Goal: Task Accomplishment & Management: Complete application form

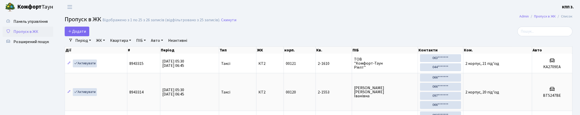
select select "25"
click at [539, 36] on input "search" at bounding box center [544, 32] width 55 height 10
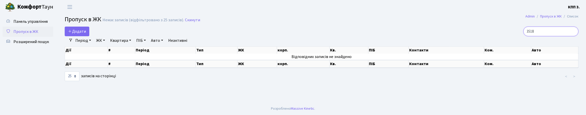
type input "3518"
click at [86, 45] on link "Період" at bounding box center [83, 40] width 20 height 9
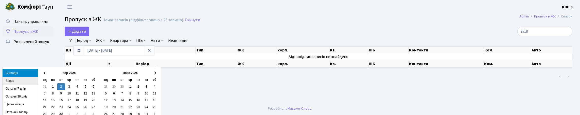
click at [10, 83] on li "Вчора" at bounding box center [21, 81] width 36 height 8
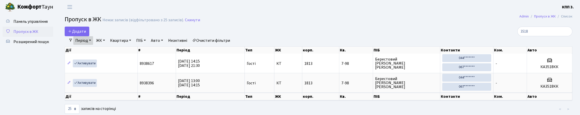
click at [232, 45] on link "Очистити фільтри" at bounding box center [211, 40] width 42 height 9
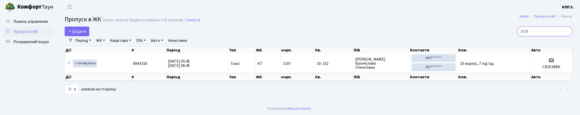
click at [567, 36] on input "3518" at bounding box center [544, 32] width 55 height 10
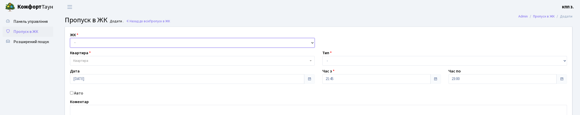
click at [114, 48] on select "- КТ, вул. Регенераторна, 4 КТ2, просп. Соборності, 17 КТ3, вул. Березнева, 16 …" at bounding box center [192, 43] width 245 height 10
select select "271"
click at [71, 44] on select "- КТ, вул. Регенераторна, 4 КТ2, просп. Соборності, 17 КТ3, вул. Березнева, 16 …" at bounding box center [192, 43] width 245 height 10
select select
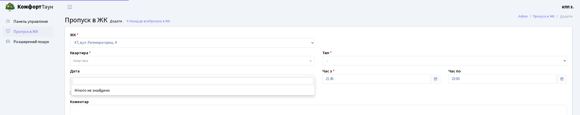
click at [109, 63] on span "Квартира" at bounding box center [190, 60] width 235 height 5
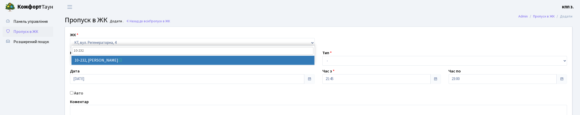
type input "10-232"
drag, startPoint x: 121, startPoint y: 61, endPoint x: 124, endPoint y: 60, distance: 3.2
select select "6801"
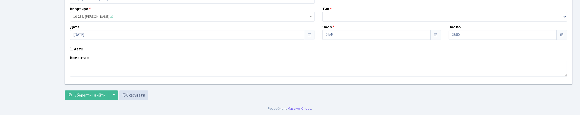
scroll to position [51, 0]
click at [73, 50] on input "Авто" at bounding box center [71, 48] width 3 height 3
checkbox input "true"
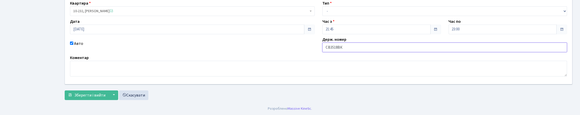
scroll to position [0, 0]
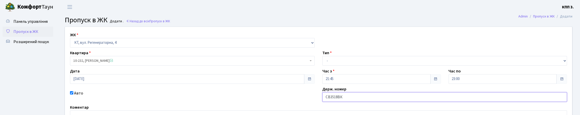
type input "СВ3518ВК"
click at [355, 66] on select "- Доставка Таксі Гості Сервіс" at bounding box center [444, 61] width 245 height 10
select select "2"
click at [322, 66] on select "- Доставка Таксі Гості Сервіс" at bounding box center [444, 61] width 245 height 10
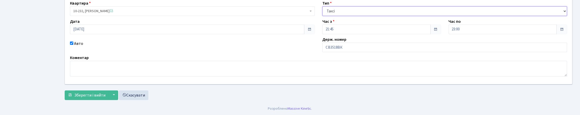
scroll to position [76, 0]
click at [87, 98] on span "Зберегти і вийти" at bounding box center [89, 96] width 31 height 6
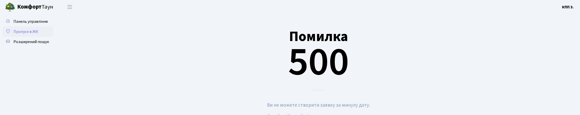
click at [27, 34] on span "Пропуск в ЖК" at bounding box center [25, 32] width 25 height 6
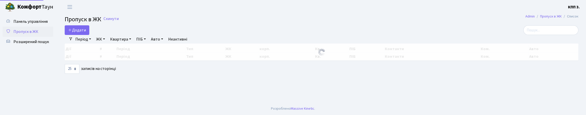
select select "25"
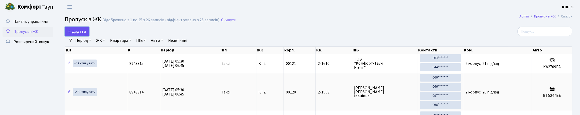
click at [81, 34] on span "Додати" at bounding box center [77, 32] width 18 height 6
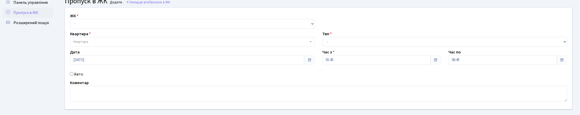
scroll to position [51, 0]
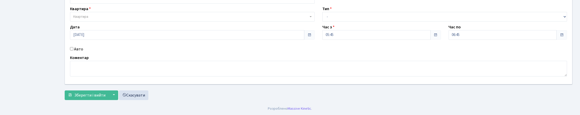
click at [73, 50] on input "Авто" at bounding box center [71, 48] width 3 height 3
checkbox input "true"
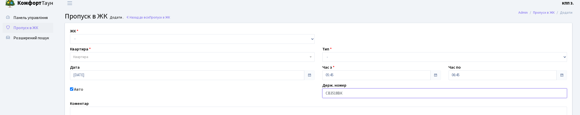
scroll to position [0, 0]
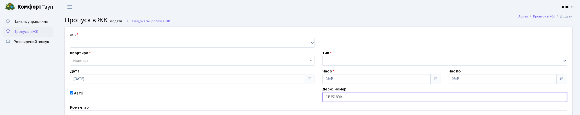
type input "СВ3518ВК"
click at [336, 66] on select "- Доставка Таксі Гості Сервіс" at bounding box center [444, 61] width 245 height 10
select select "2"
click at [322, 66] on select "- Доставка Таксі Гості Сервіс" at bounding box center [444, 61] width 245 height 10
click at [98, 48] on select "- КТ, вул. Регенераторна, 4 КТ2, просп. Соборності, 17 КТ3, вул. Березнева, 16 …" at bounding box center [192, 43] width 245 height 10
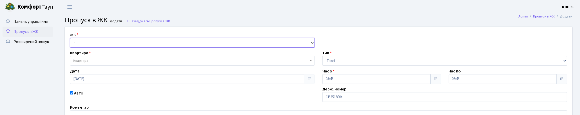
select select "271"
click at [71, 44] on select "- КТ, вул. Регенераторна, 4 КТ2, просп. Соборності, 17 КТ3, вул. Березнева, 16 …" at bounding box center [192, 43] width 245 height 10
select select
click at [101, 63] on span "Квартира" at bounding box center [190, 60] width 235 height 5
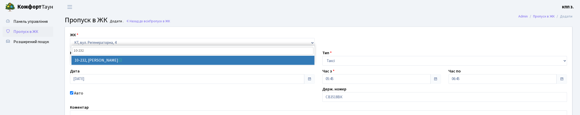
type input "10-232"
select select "6801"
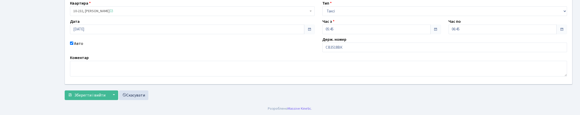
scroll to position [84, 0]
click at [93, 94] on span "Зберегти і вийти" at bounding box center [89, 96] width 31 height 6
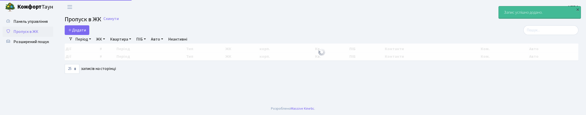
select select "25"
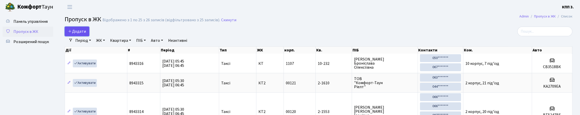
click at [86, 34] on span "Додати" at bounding box center [77, 32] width 18 height 6
